Goal: Find specific page/section: Find specific page/section

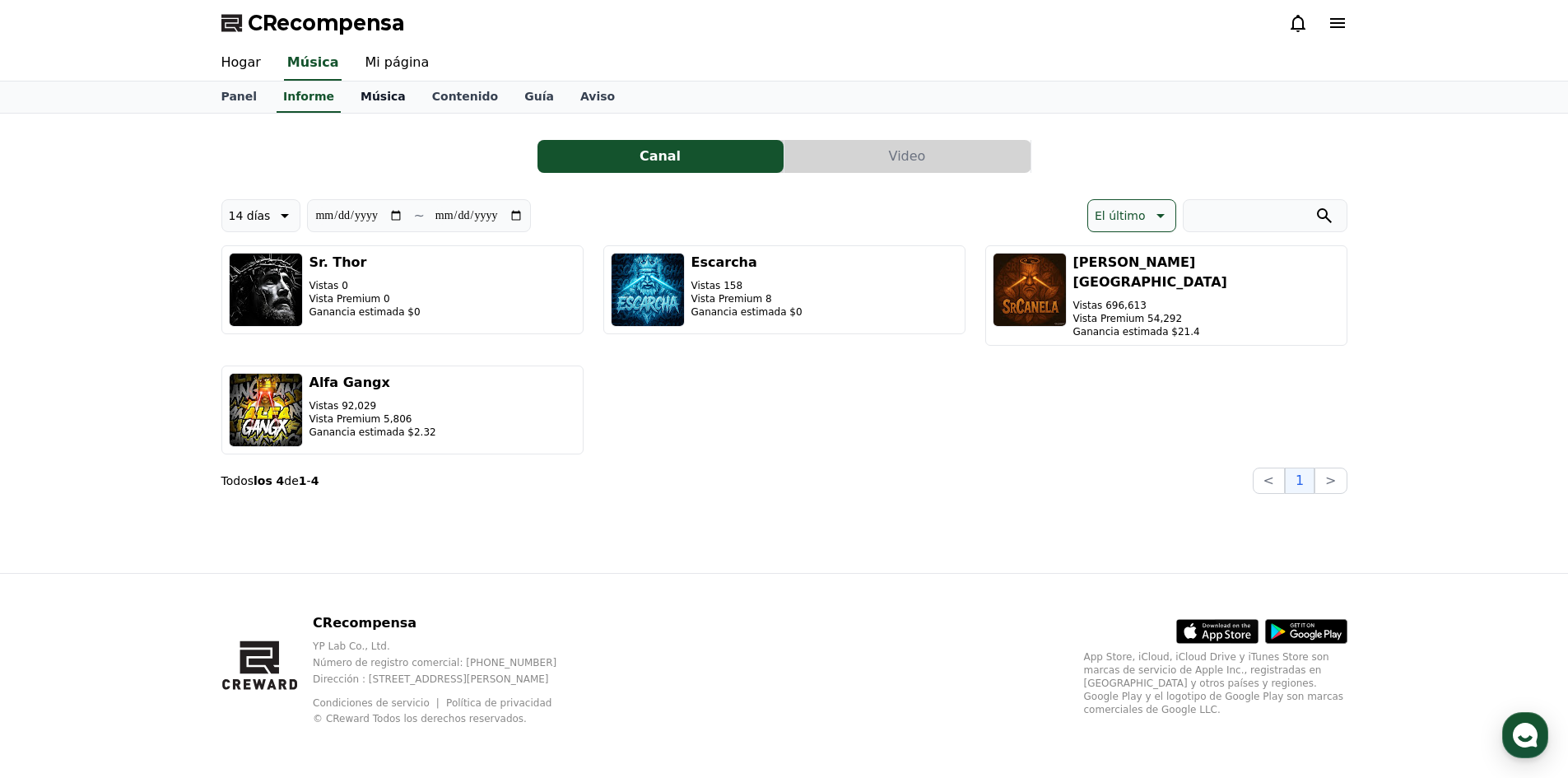
click at [361, 99] on font "Música" at bounding box center [383, 97] width 45 height 13
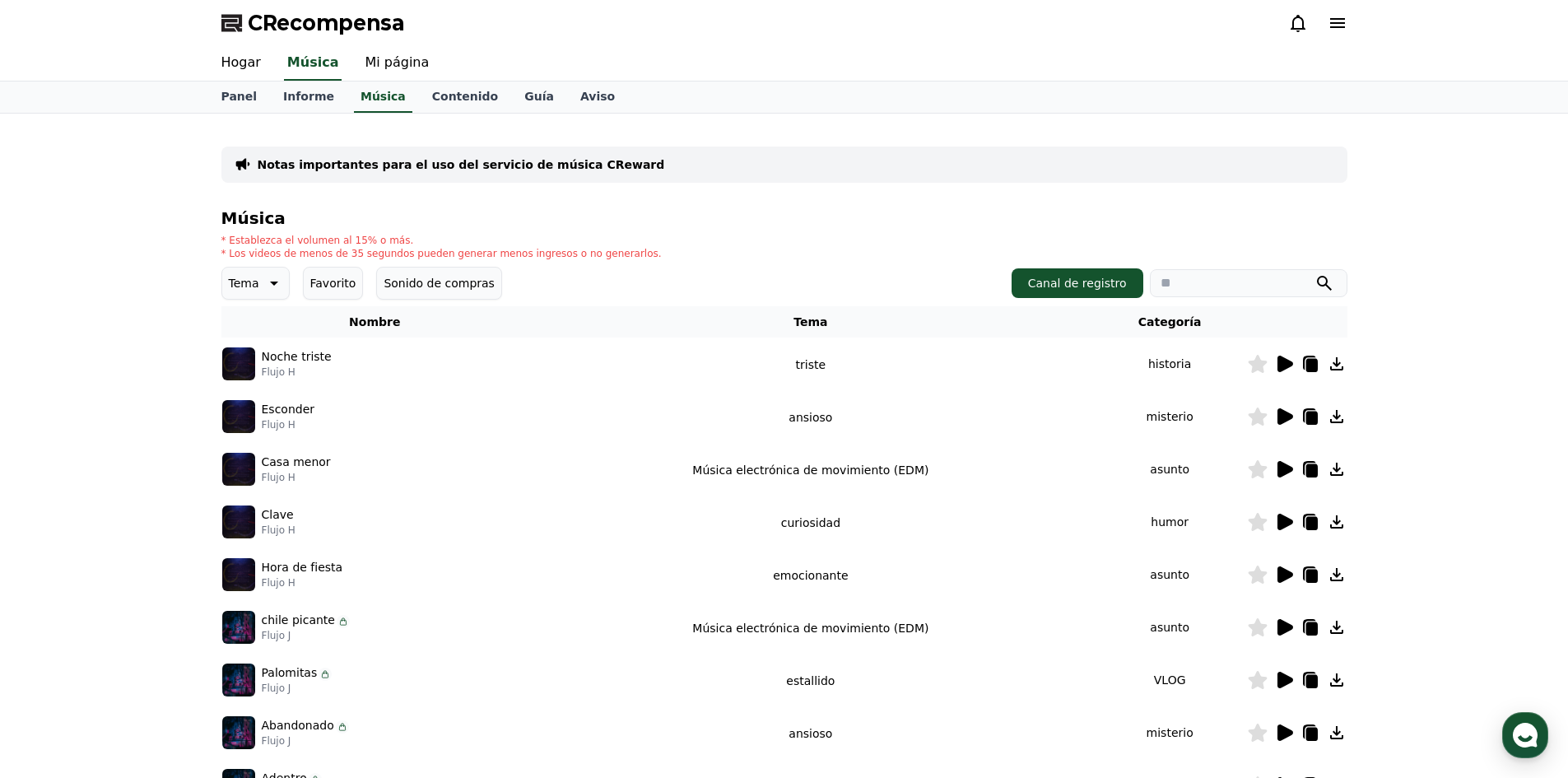
scroll to position [83, 0]
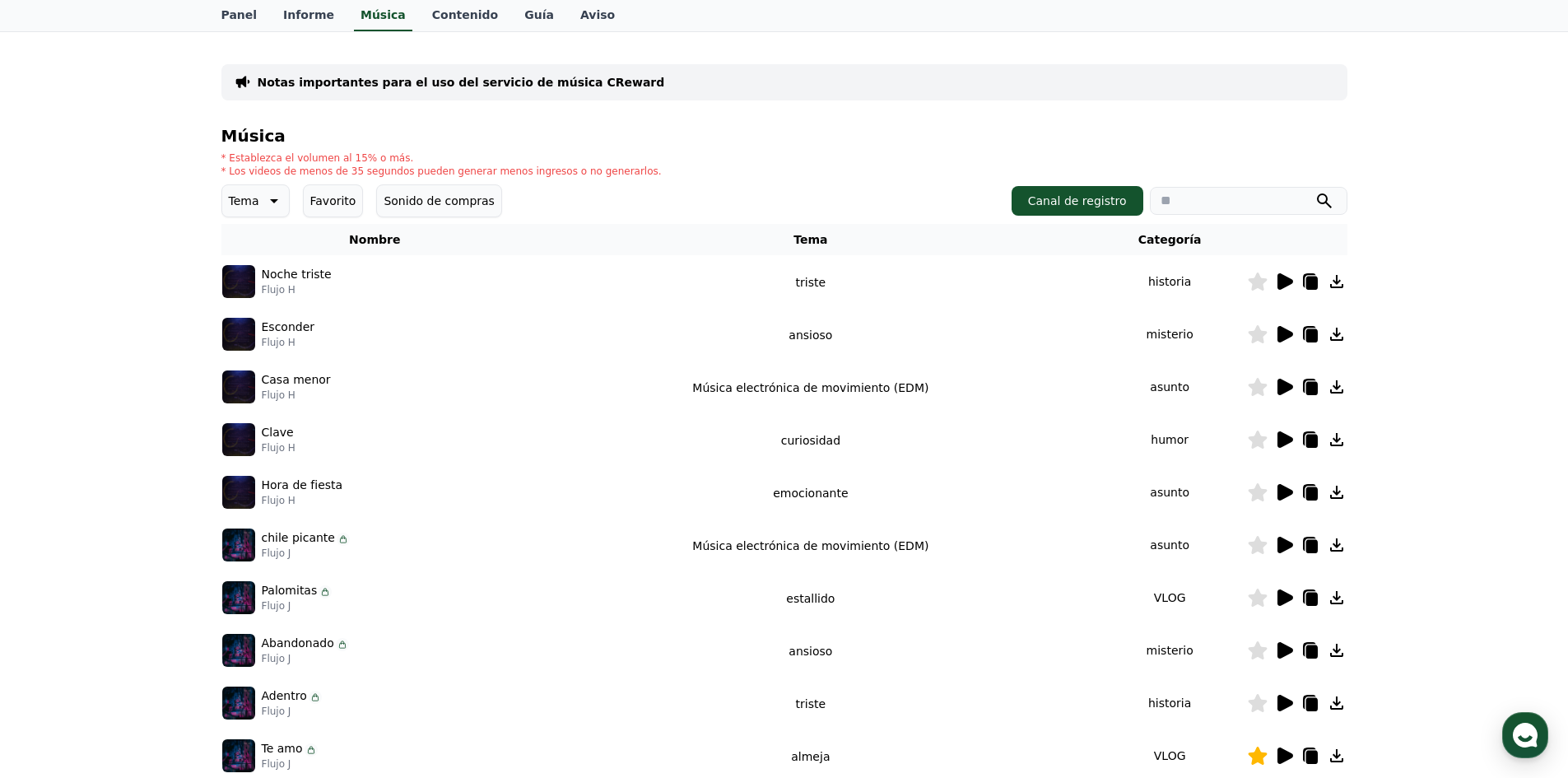
click at [1277, 442] on icon at bounding box center [1284, 439] width 20 height 20
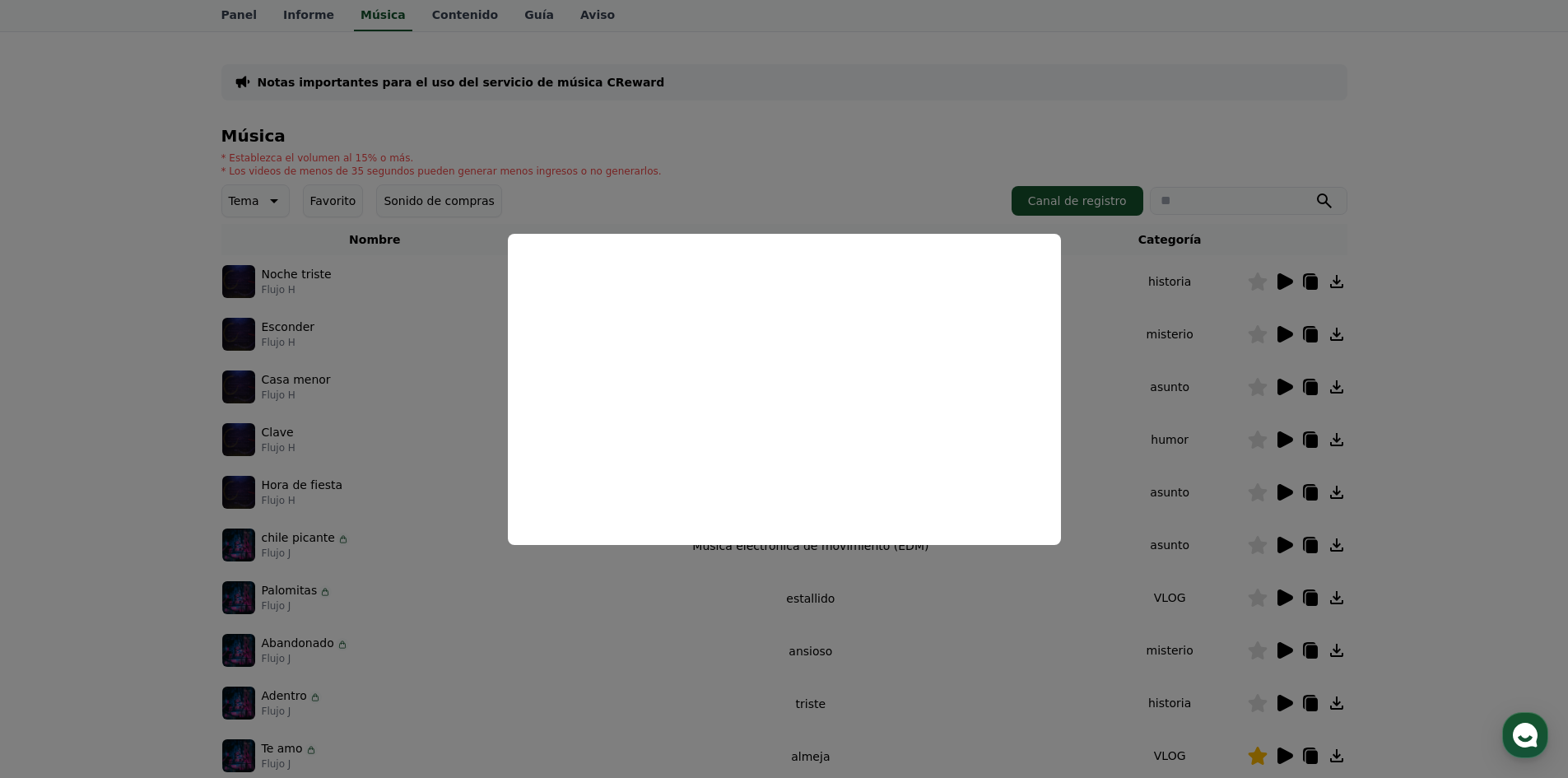
click at [1171, 420] on button "close modal" at bounding box center [784, 389] width 1568 height 778
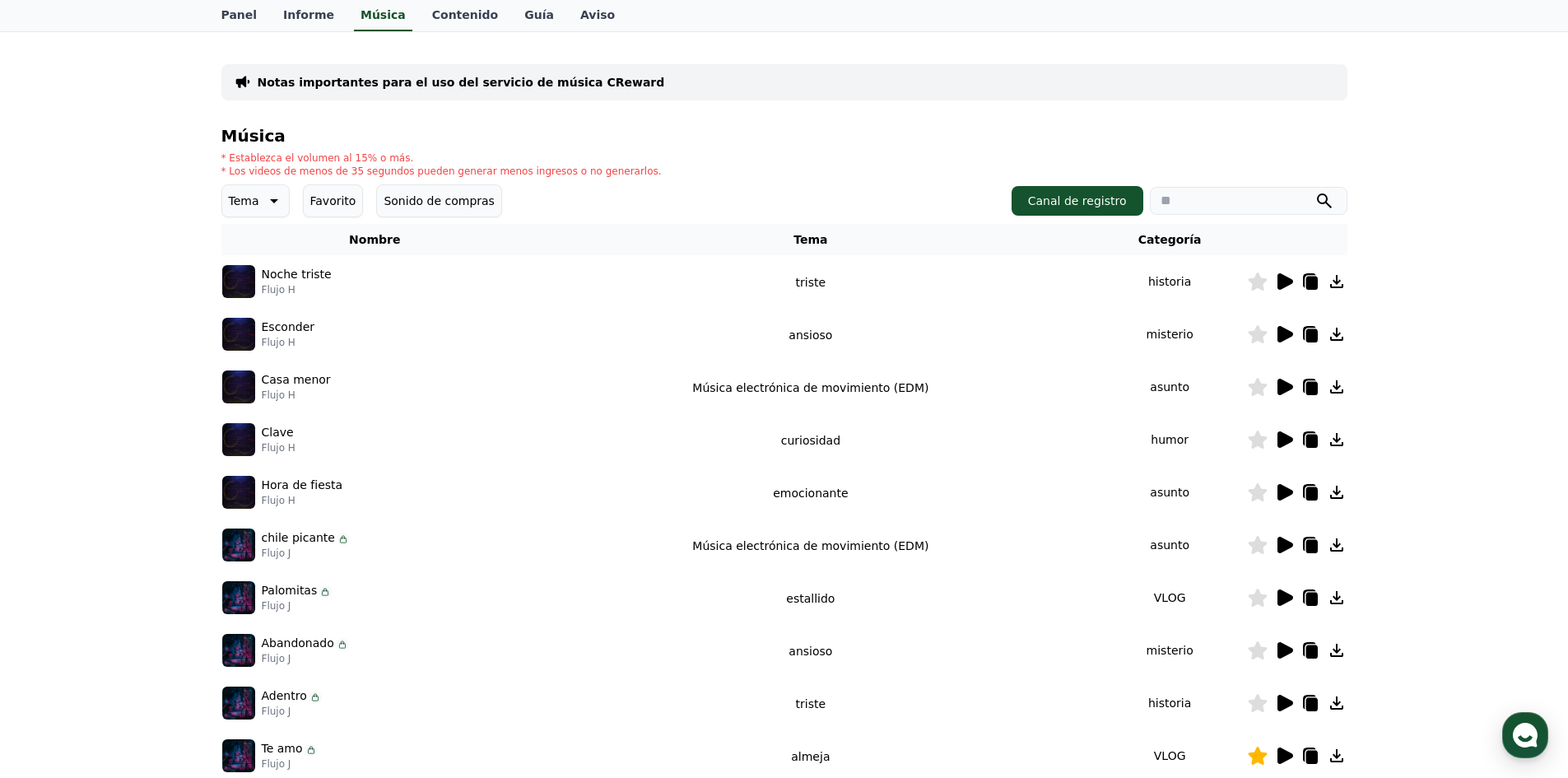
click at [1311, 444] on icon at bounding box center [1311, 440] width 12 height 13
click at [1337, 391] on icon at bounding box center [1337, 387] width 13 height 13
click at [1317, 388] on icon at bounding box center [1311, 388] width 12 height 13
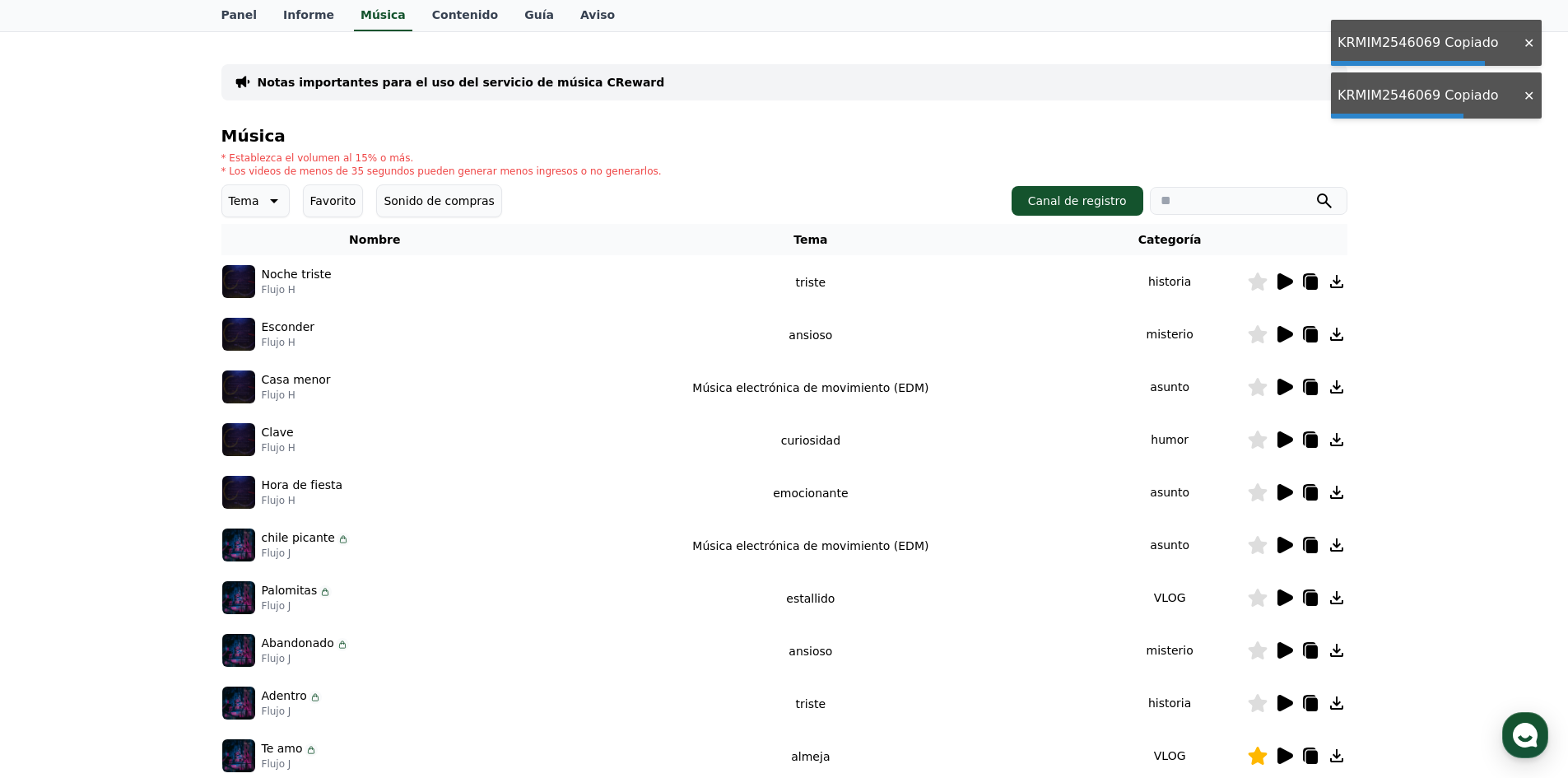
click at [1287, 392] on icon at bounding box center [1285, 387] width 16 height 17
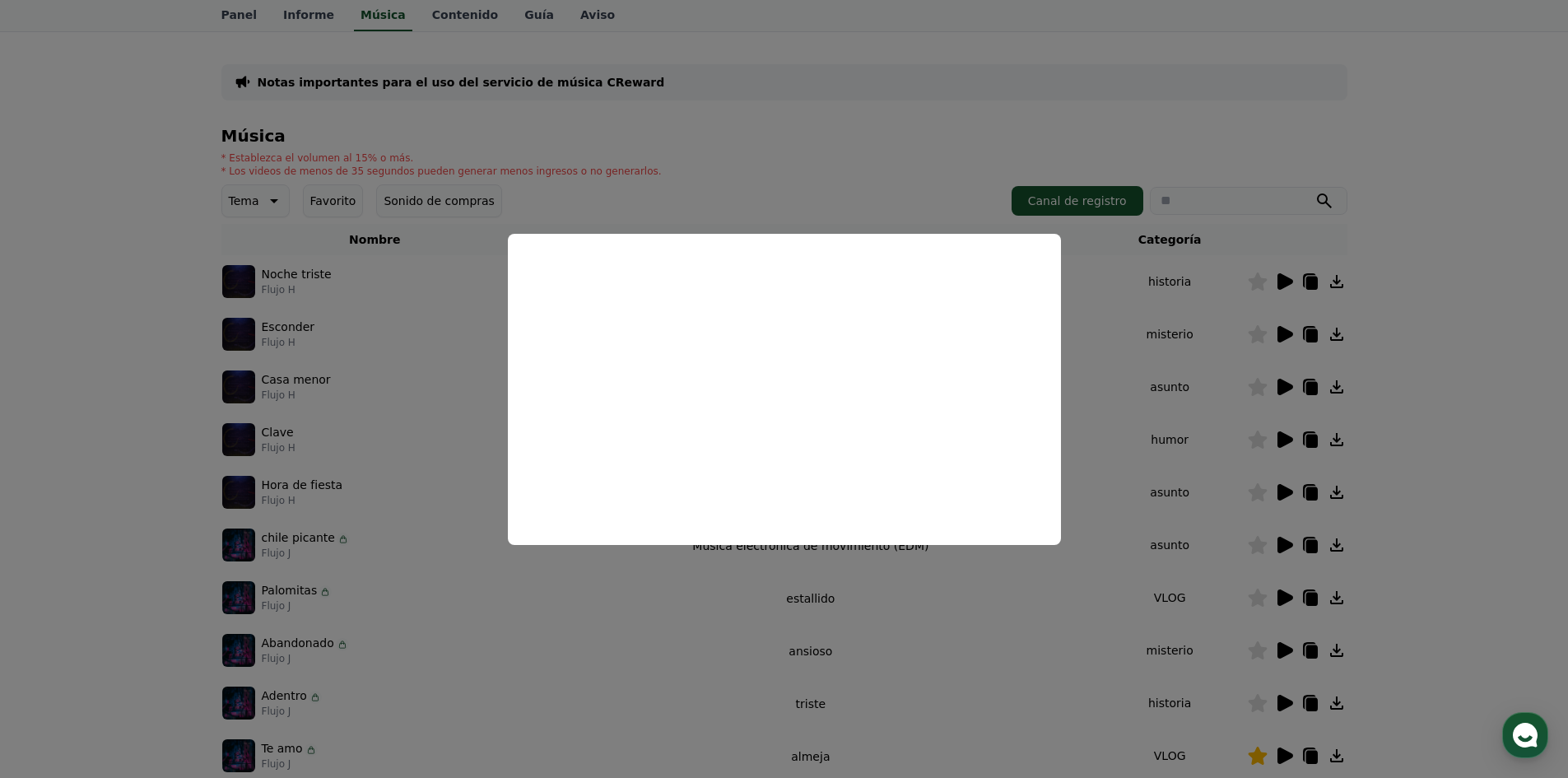
click at [368, 105] on button "close modal" at bounding box center [784, 389] width 1568 height 778
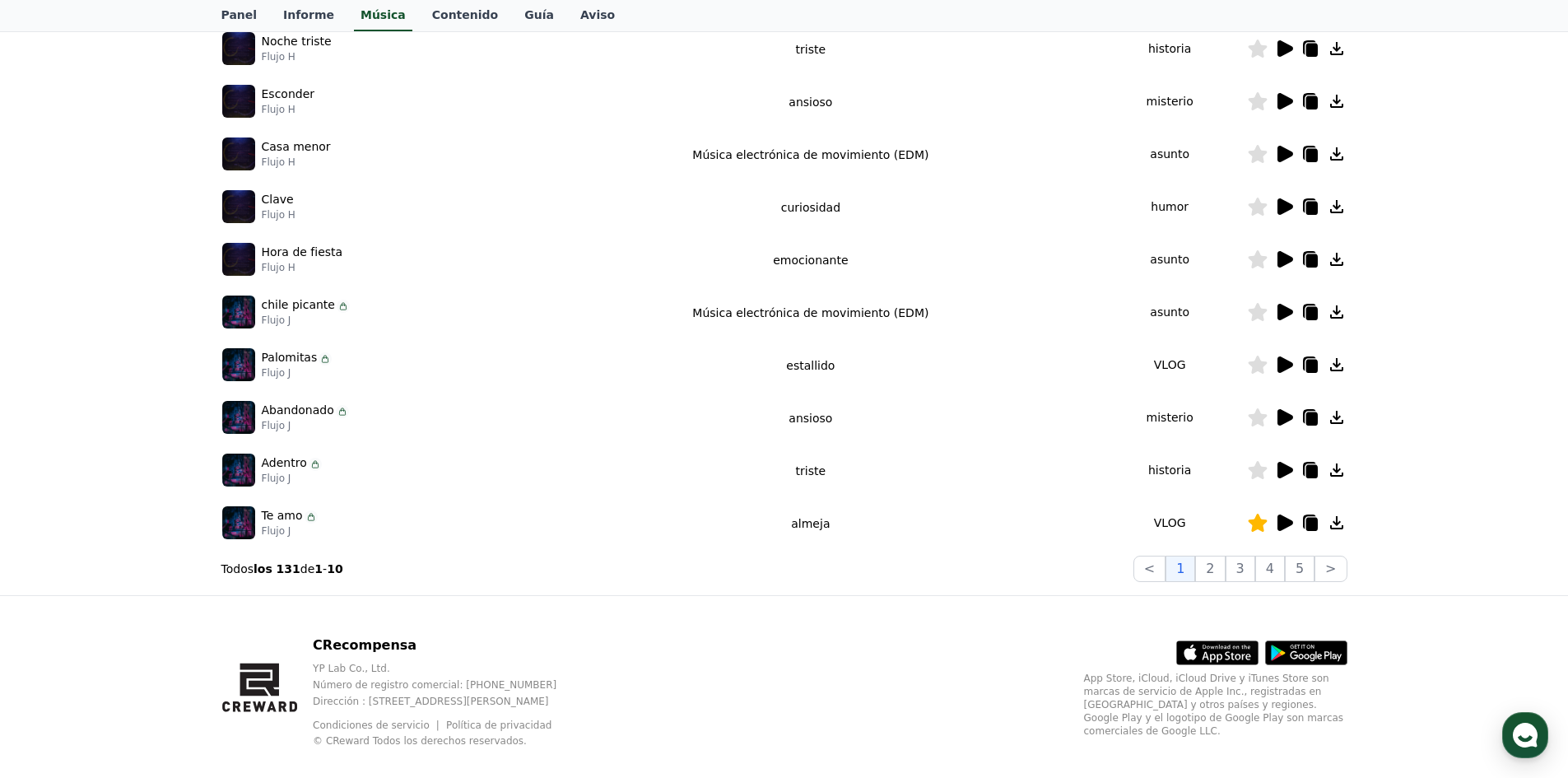
scroll to position [339, 0]
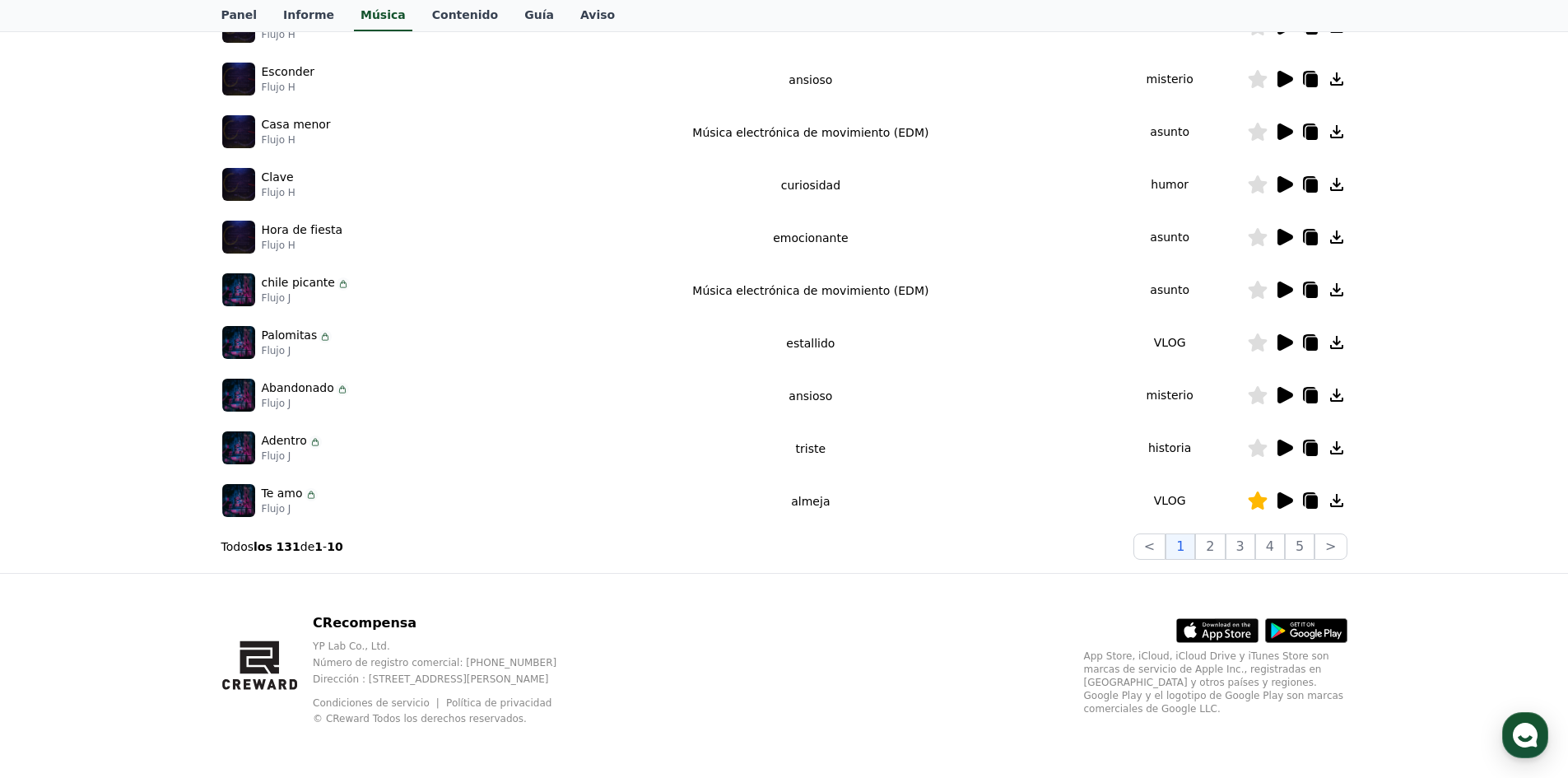
click at [294, 405] on p "Flujo J" at bounding box center [306, 403] width 88 height 13
click at [1007, 287] on td "Música electrónica de movimiento (EDM)" at bounding box center [811, 290] width 565 height 53
click at [1281, 287] on icon at bounding box center [1285, 290] width 16 height 17
